Goal: Task Accomplishment & Management: Complete application form

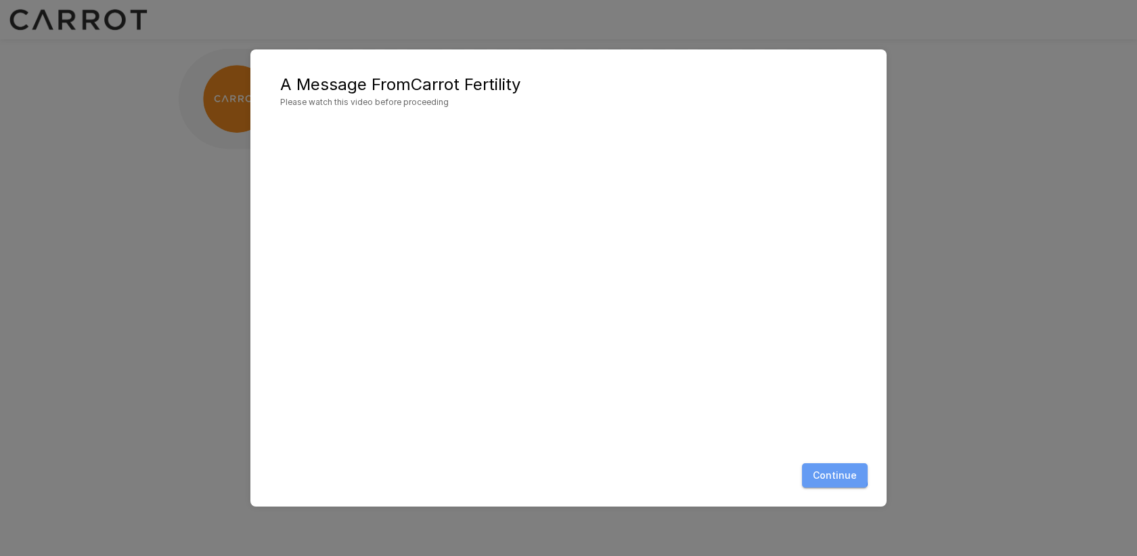
click at [815, 473] on button "Continue" at bounding box center [835, 475] width 66 height 25
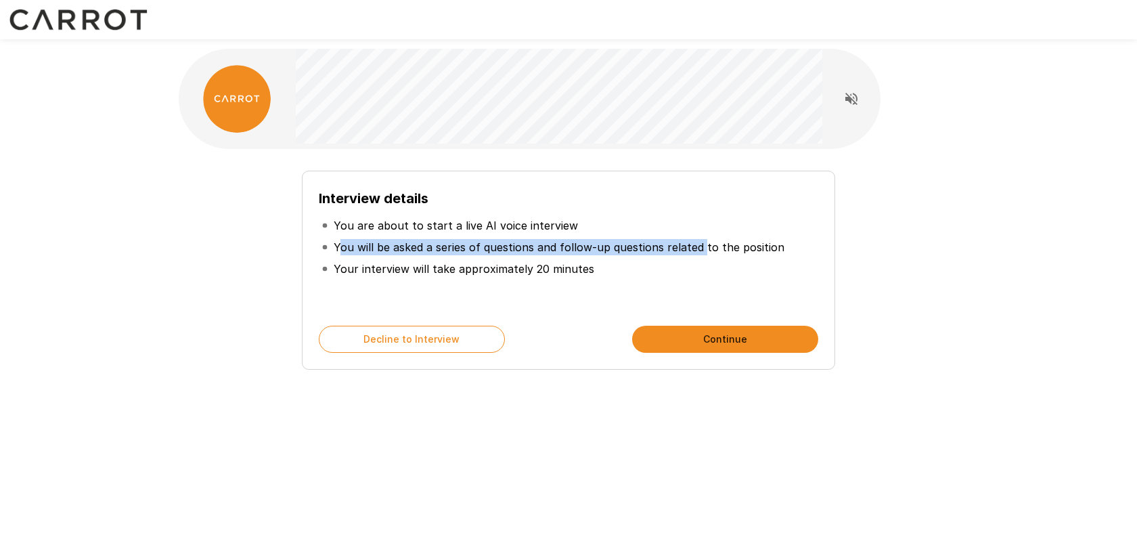
drag, startPoint x: 343, startPoint y: 251, endPoint x: 709, endPoint y: 243, distance: 365.7
click at [708, 243] on p "You will be asked a series of questions and follow-up questions related to the …" at bounding box center [559, 247] width 451 height 16
click at [709, 243] on p "You will be asked a series of questions and follow-up questions related to the …" at bounding box center [559, 247] width 451 height 16
drag, startPoint x: 492, startPoint y: 249, endPoint x: 700, endPoint y: 247, distance: 208.5
click at [691, 247] on p "You will be asked a series of questions and follow-up questions related to the …" at bounding box center [559, 247] width 451 height 16
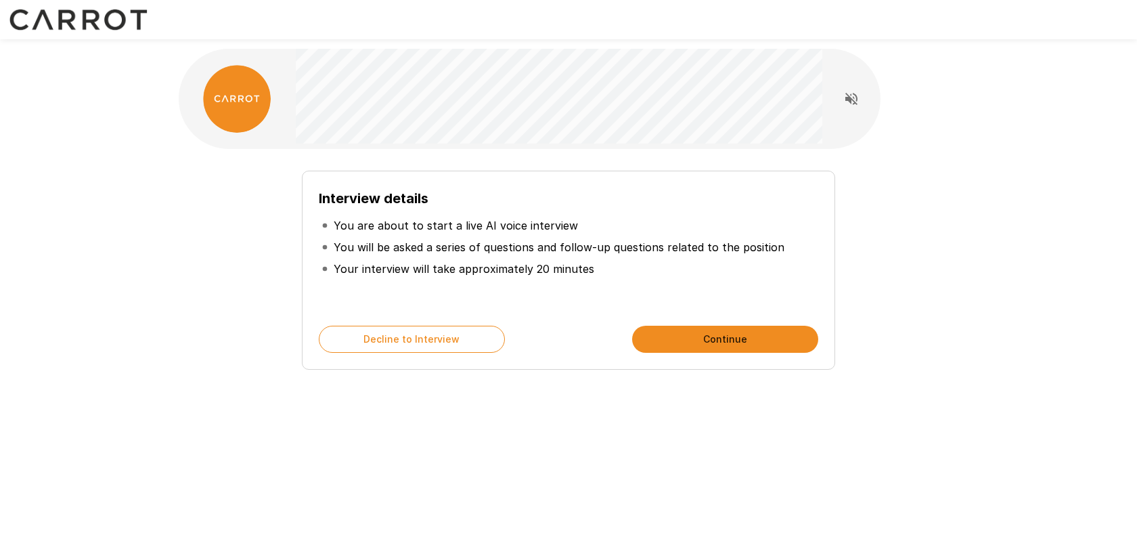
click at [700, 247] on p "You will be asked a series of questions and follow-up questions related to the …" at bounding box center [559, 247] width 451 height 16
drag, startPoint x: 594, startPoint y: 248, endPoint x: 801, endPoint y: 245, distance: 207.2
click at [796, 245] on li "You will be asked a series of questions and follow-up questions related to the …" at bounding box center [569, 247] width 500 height 22
click at [801, 245] on li "You will be asked a series of questions and follow-up questions related to the …" at bounding box center [569, 247] width 500 height 22
drag, startPoint x: 375, startPoint y: 271, endPoint x: 582, endPoint y: 271, distance: 207.2
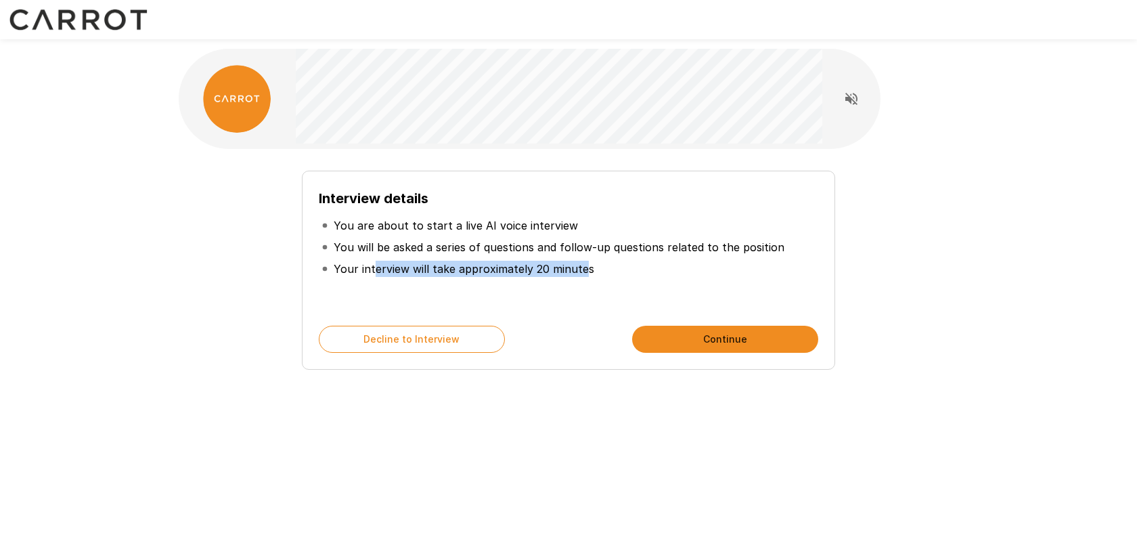
click at [581, 271] on p "Your interview will take approximately 20 minutes" at bounding box center [464, 269] width 261 height 16
